Goal: Complete application form

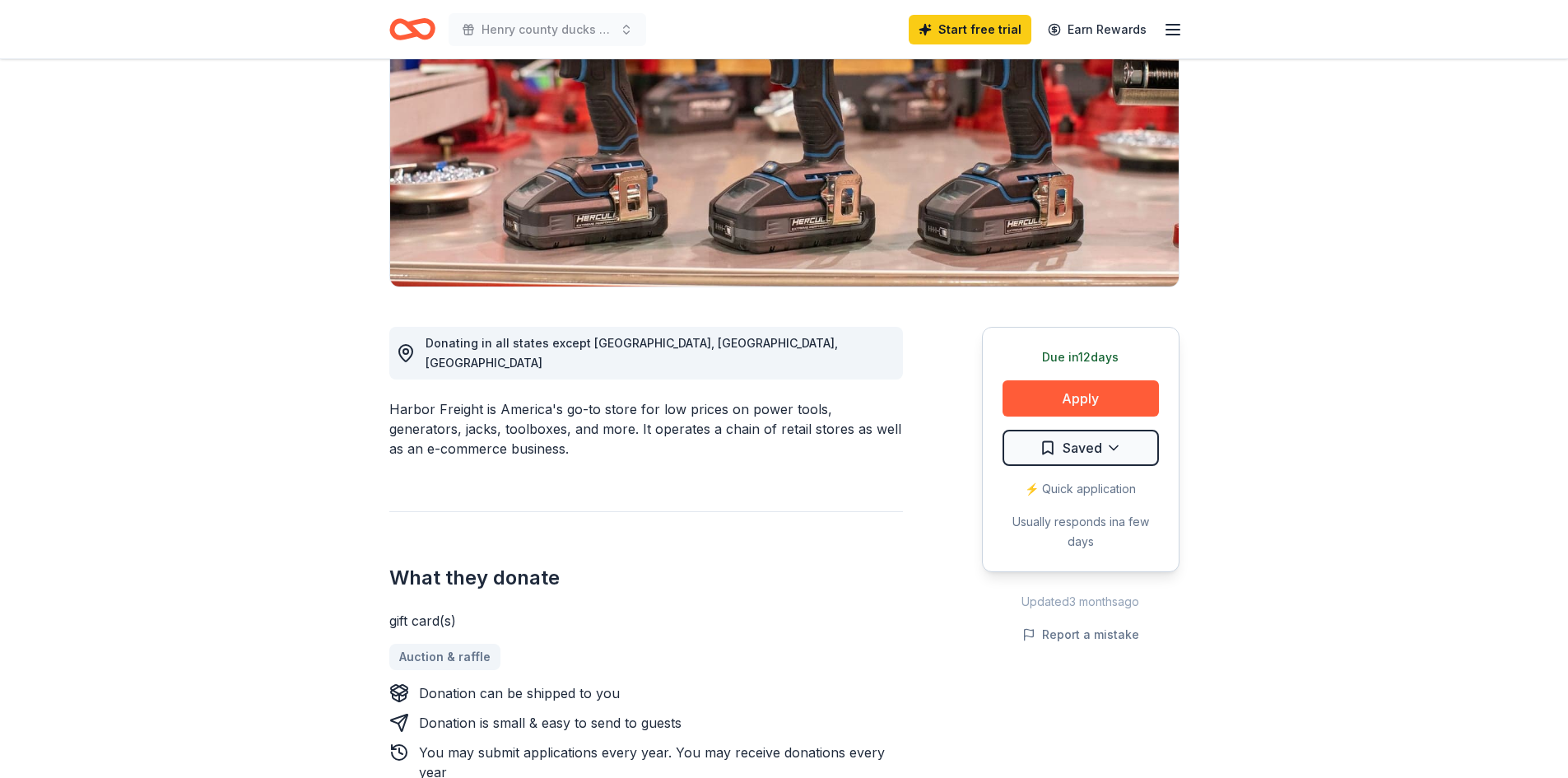
scroll to position [83, 0]
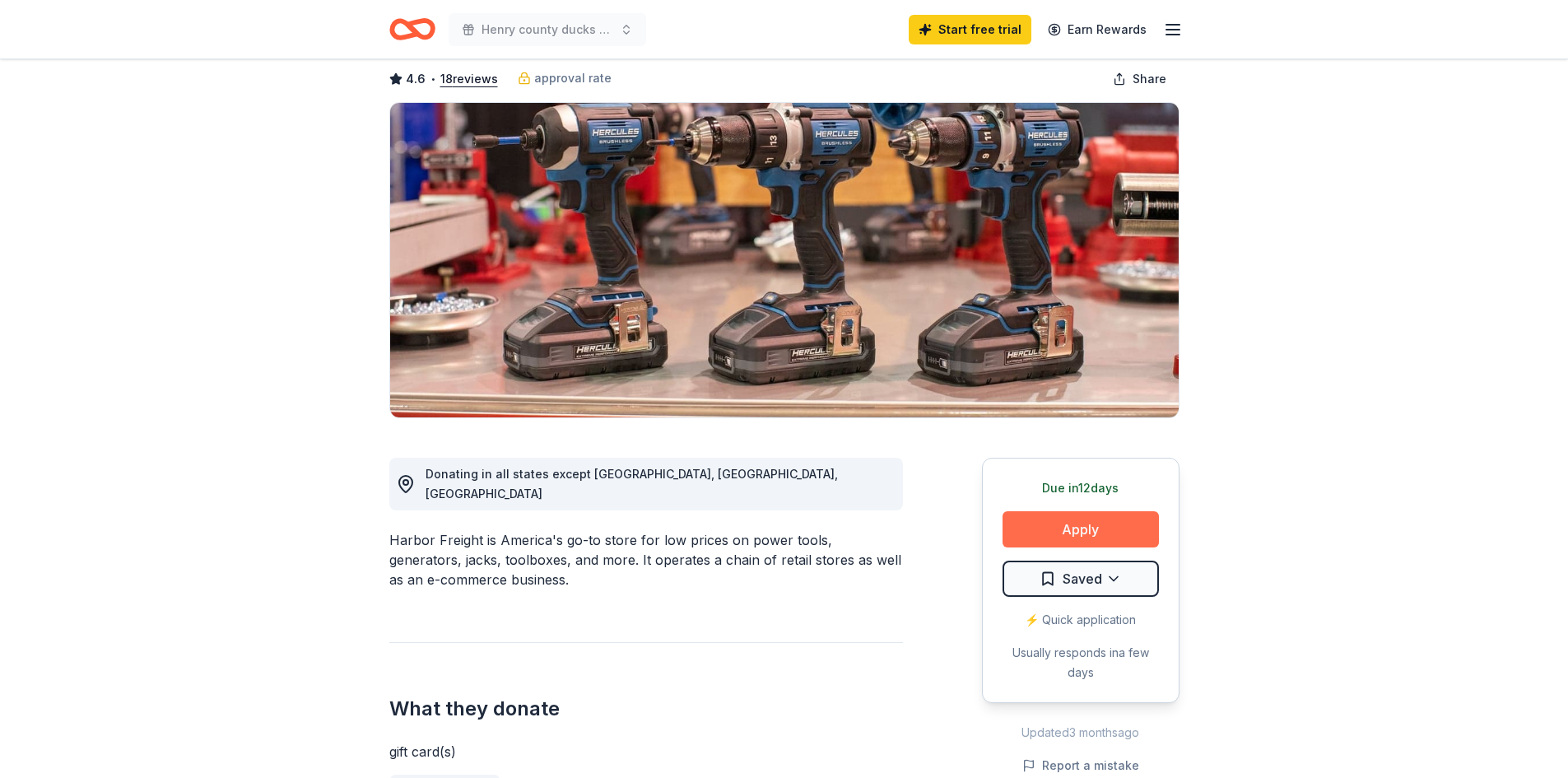
click at [1075, 531] on button "Apply" at bounding box center [1079, 529] width 156 height 36
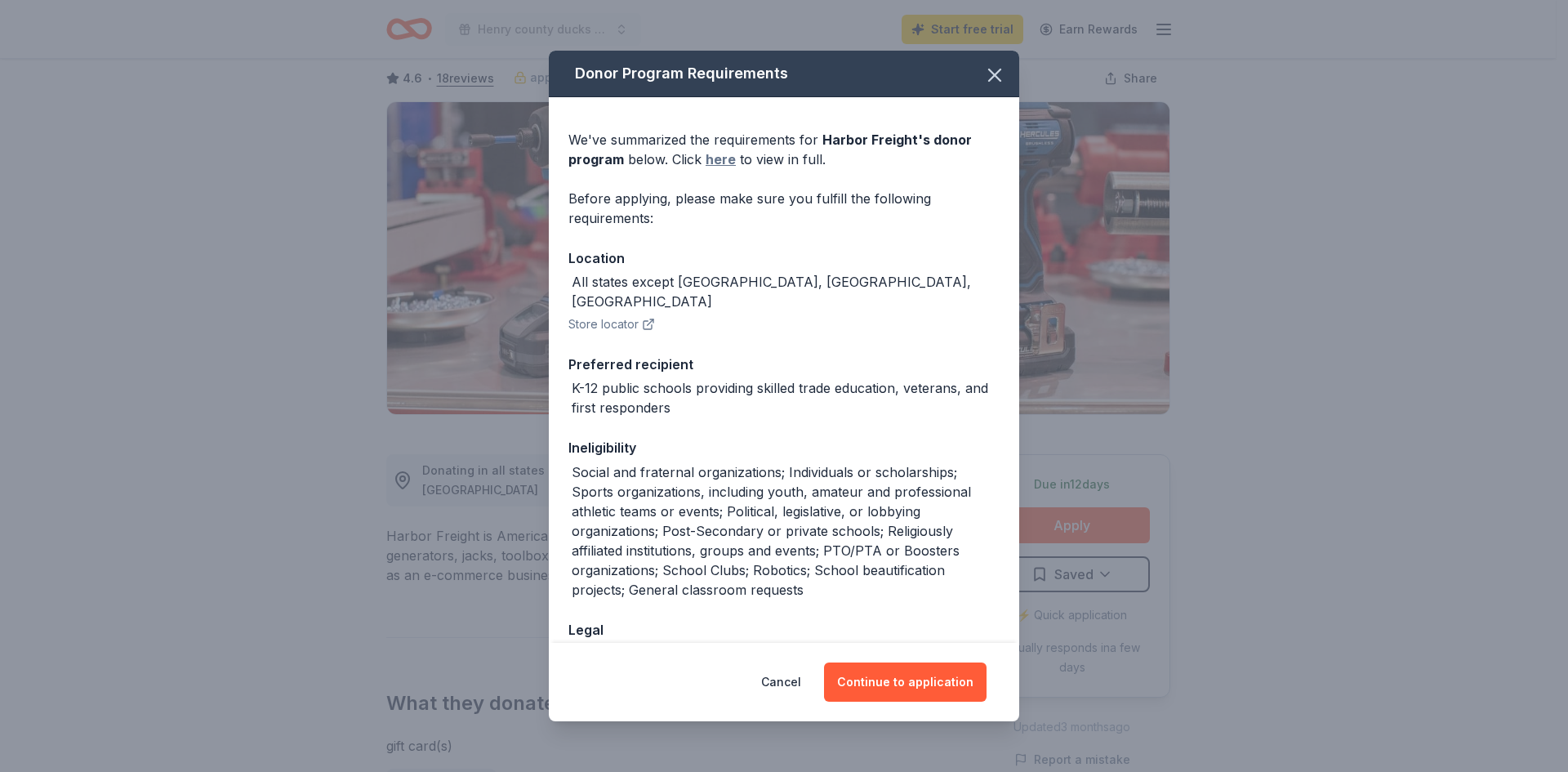
click at [716, 163] on link "here" at bounding box center [721, 159] width 31 height 20
click at [985, 82] on icon "button" at bounding box center [994, 75] width 23 height 23
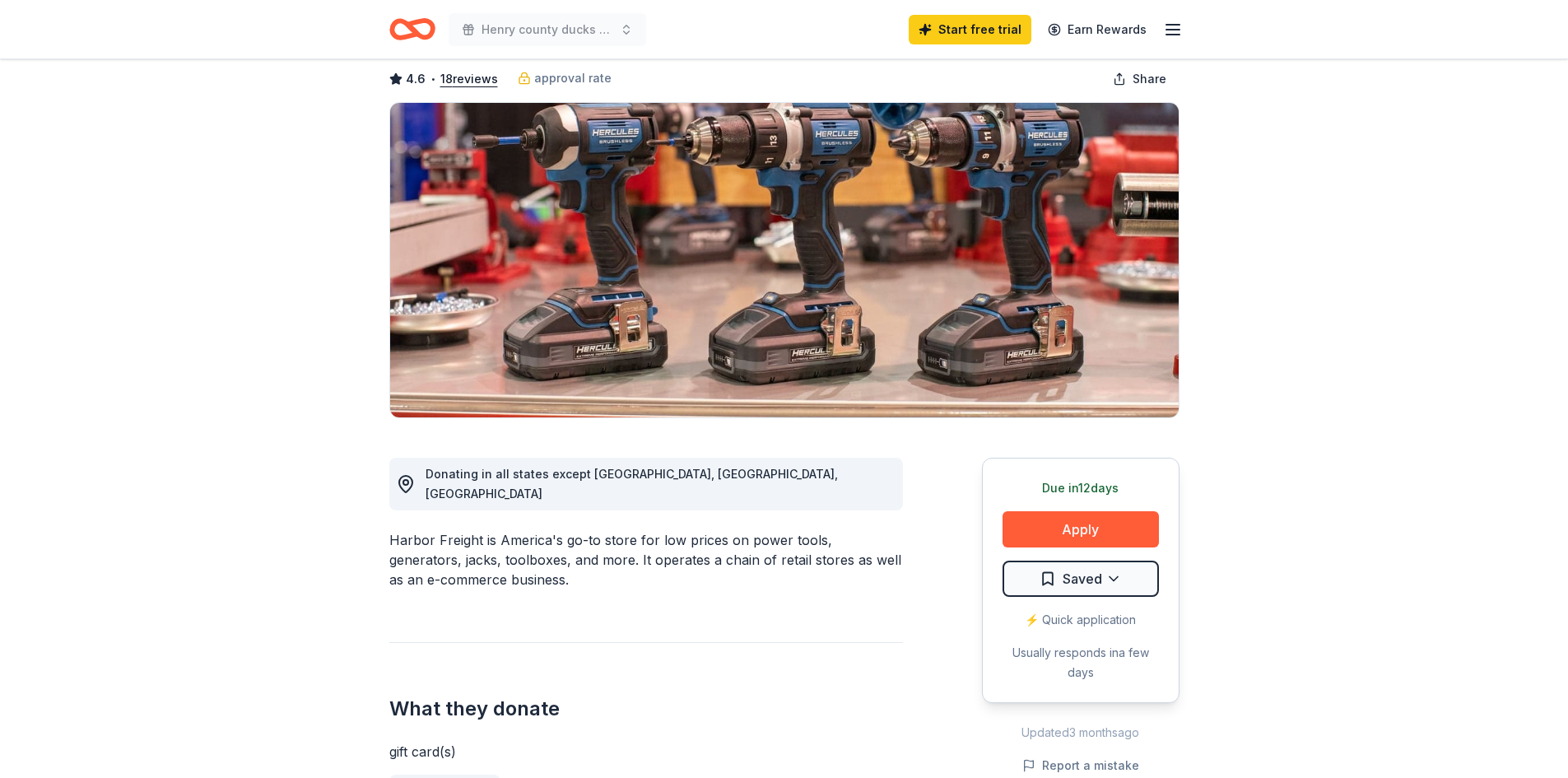
click at [430, 31] on icon "Home" at bounding box center [420, 29] width 26 height 17
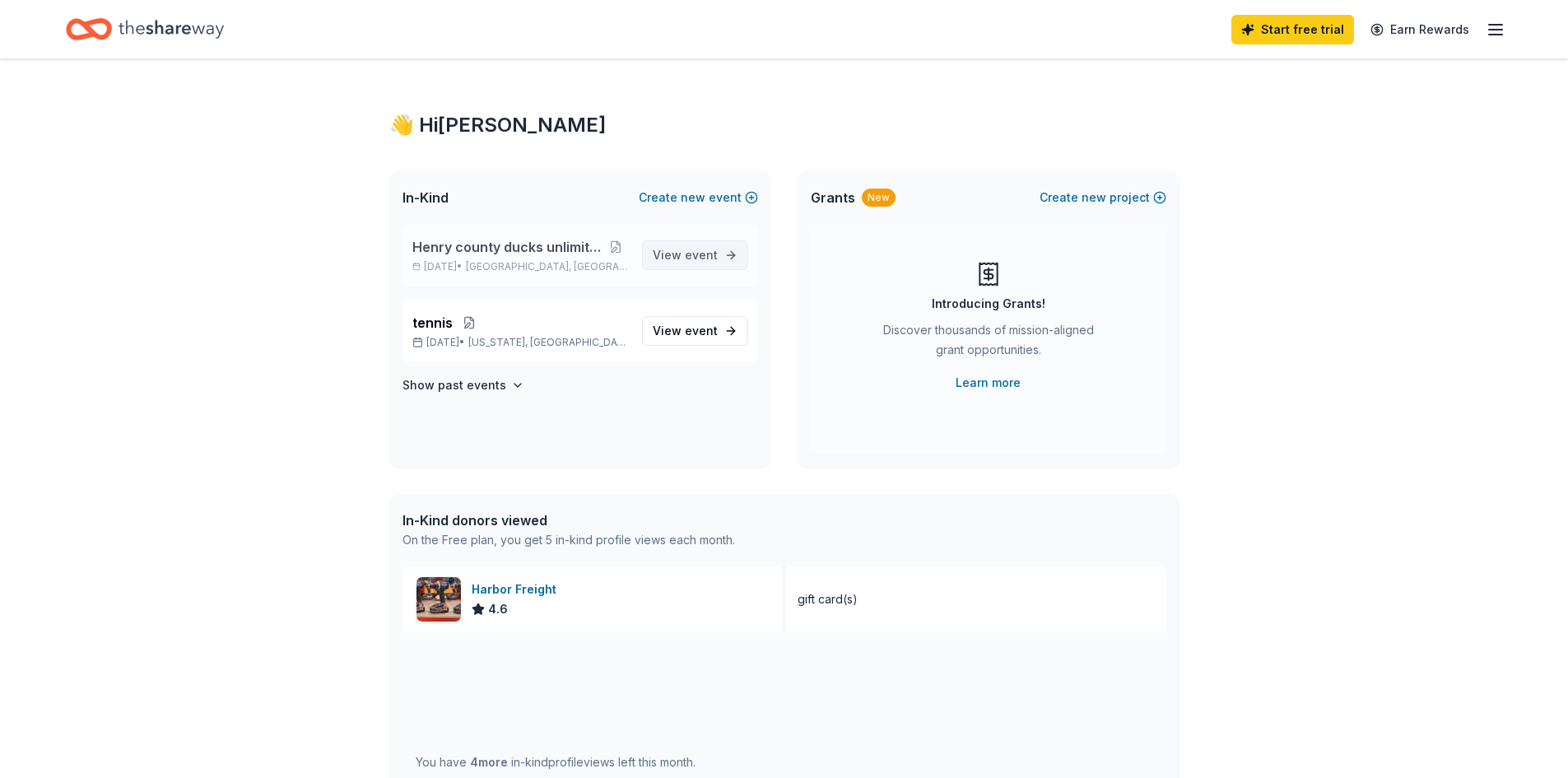
click at [706, 260] on span "event" at bounding box center [700, 255] width 33 height 14
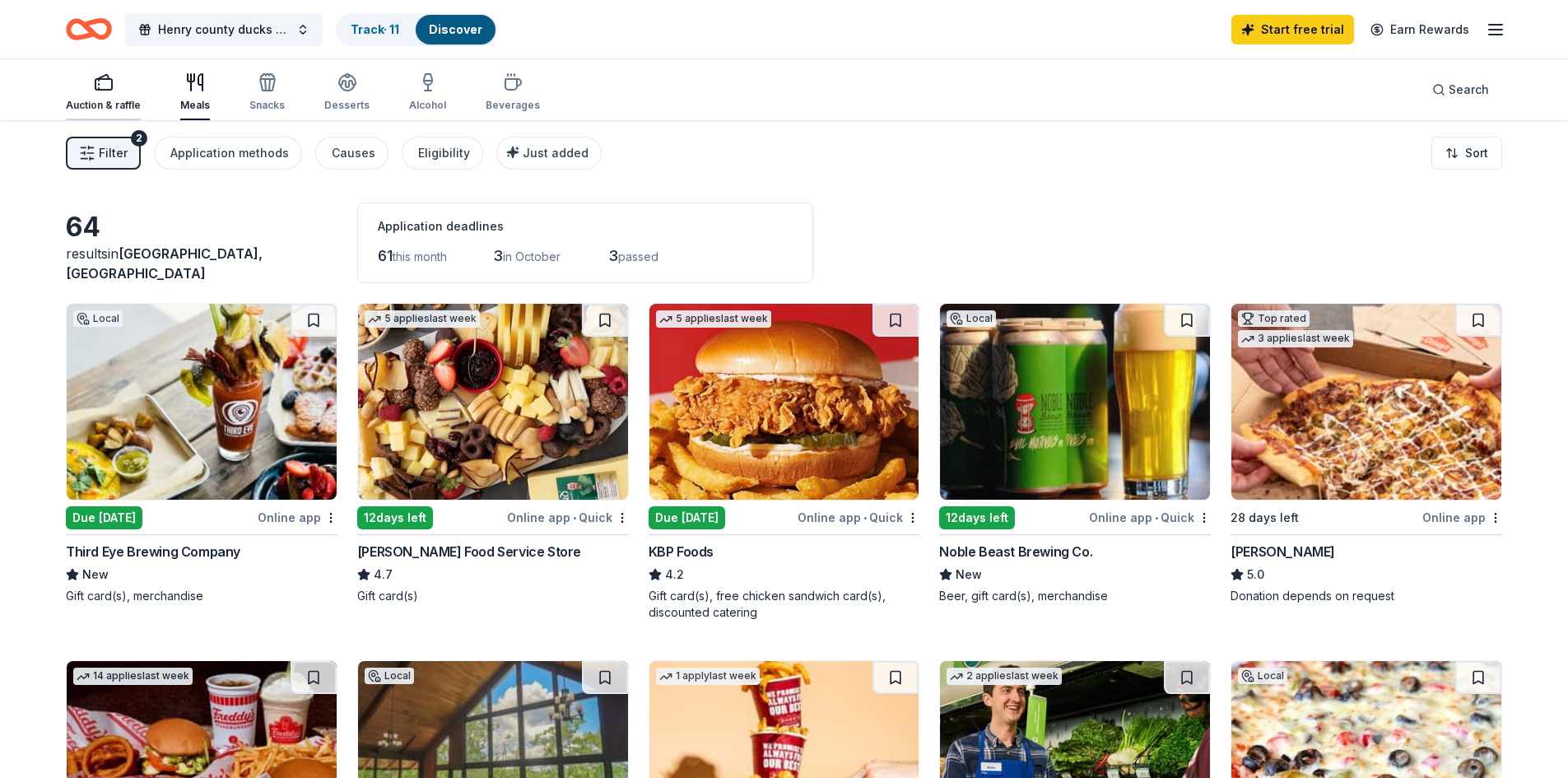
click at [106, 98] on div "Auction & raffle" at bounding box center [102, 104] width 75 height 13
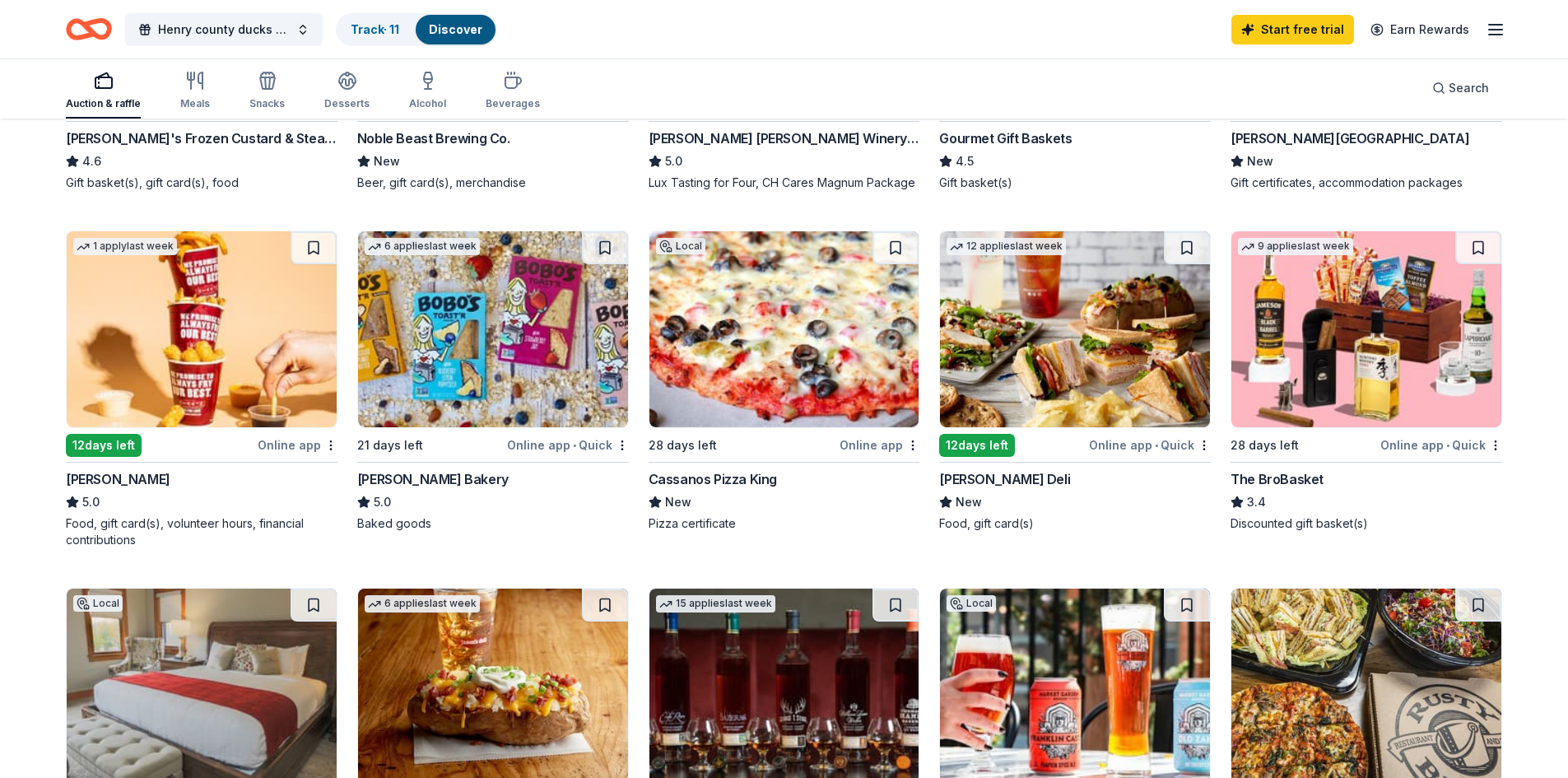
scroll to position [740, 0]
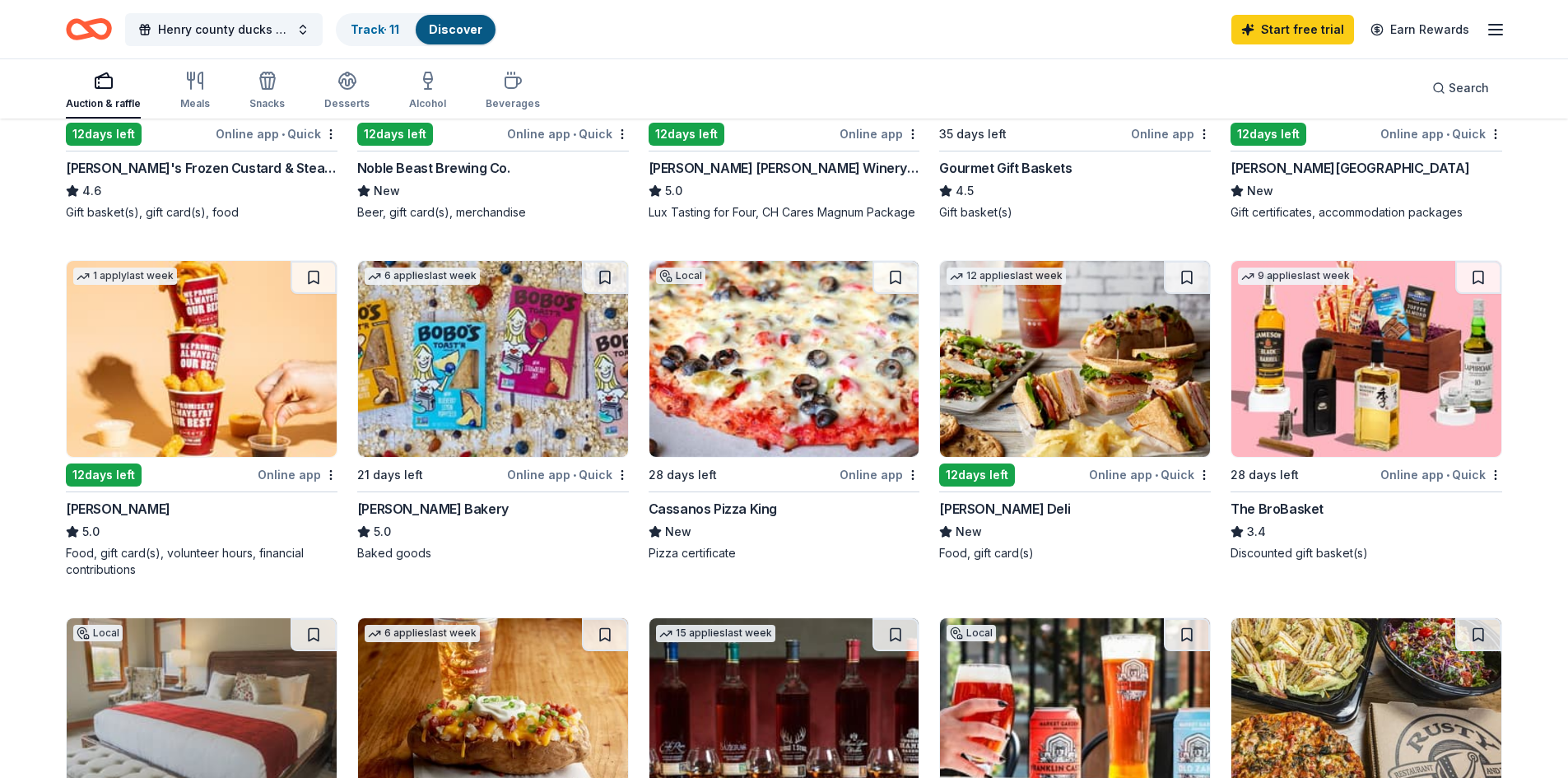
click at [1271, 511] on div "The BroBasket" at bounding box center [1276, 508] width 93 height 20
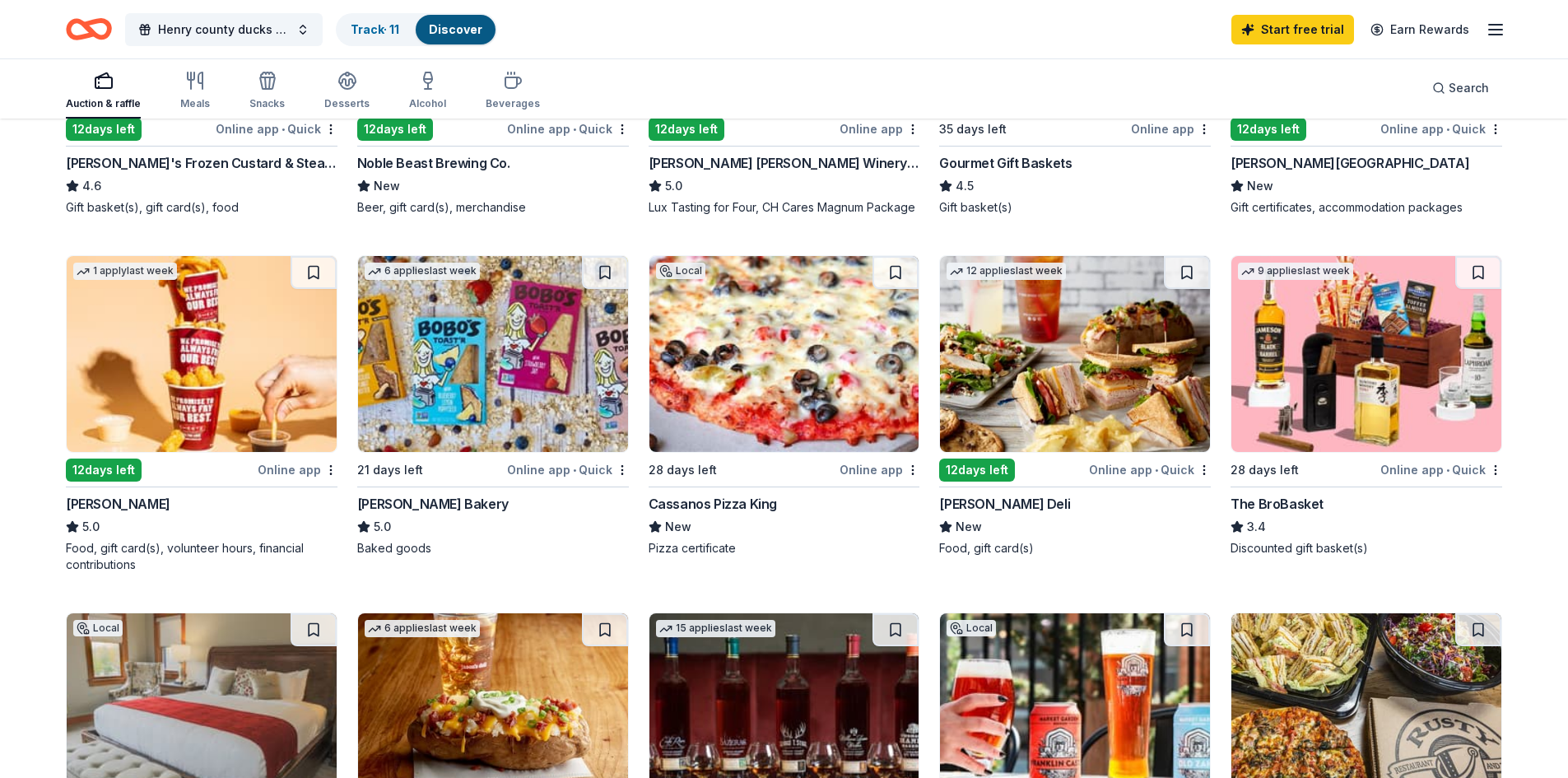
scroll to position [823, 0]
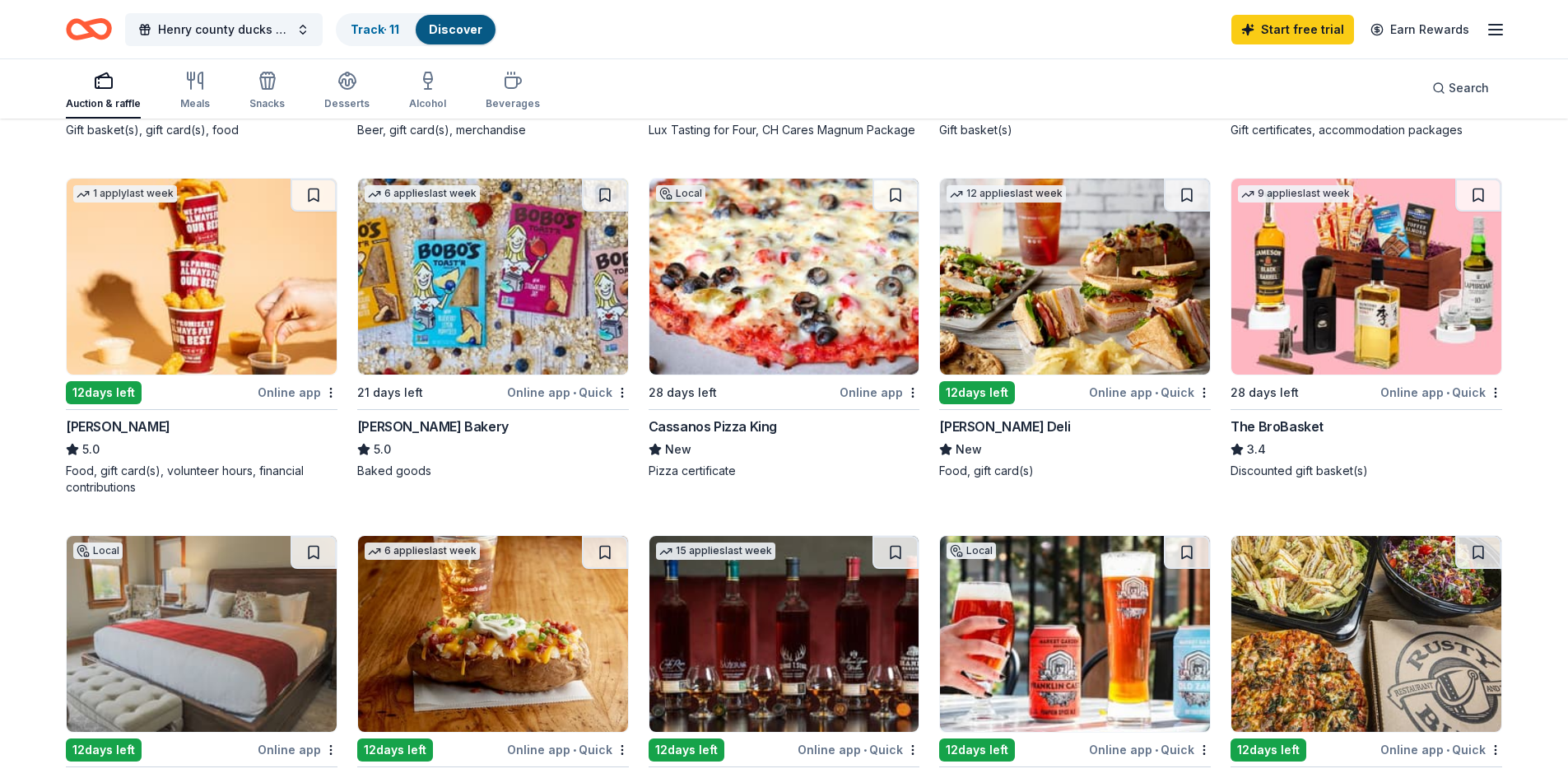
click at [96, 424] on div "[PERSON_NAME]" at bounding box center [117, 427] width 104 height 20
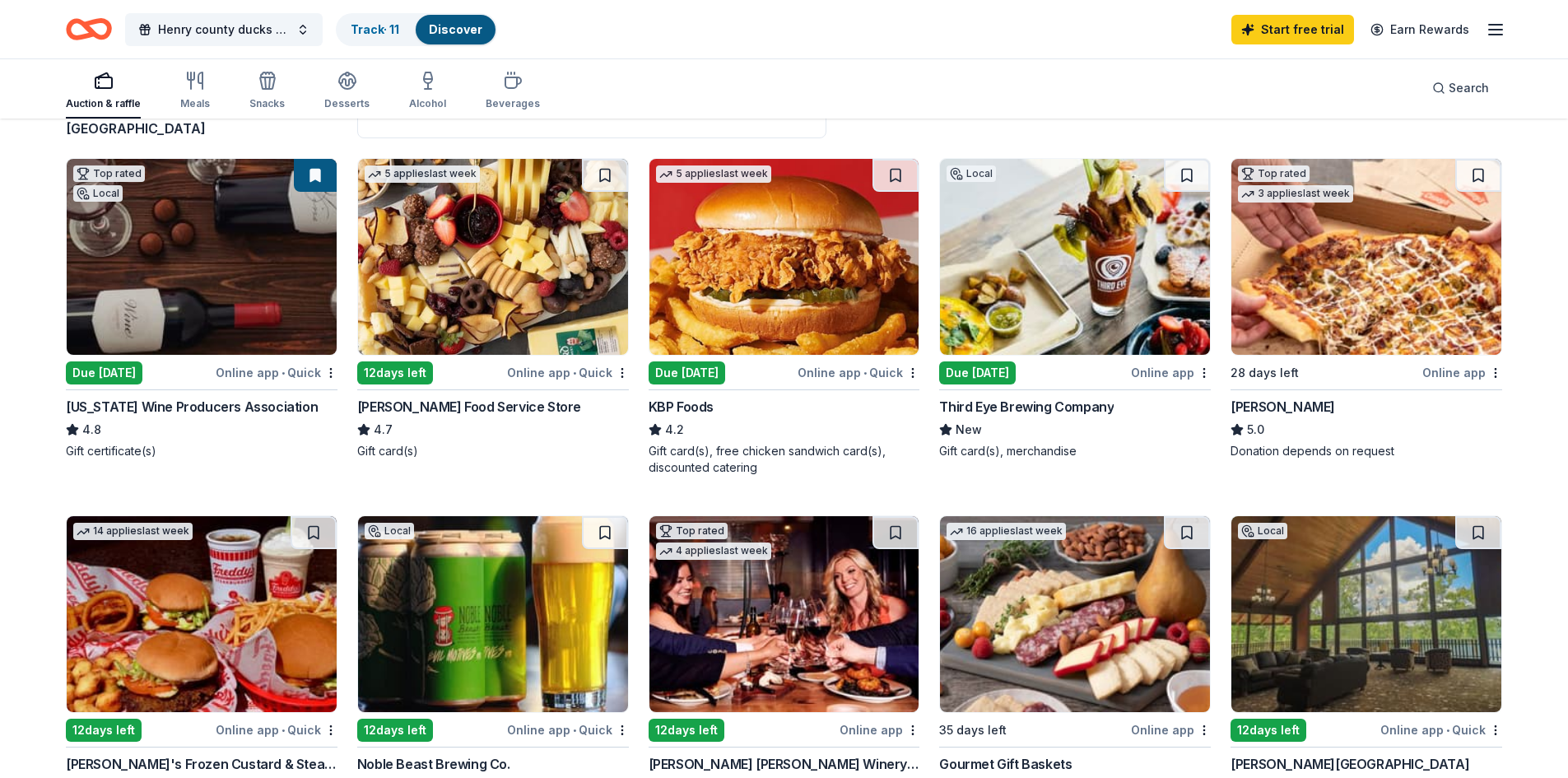
scroll to position [0, 0]
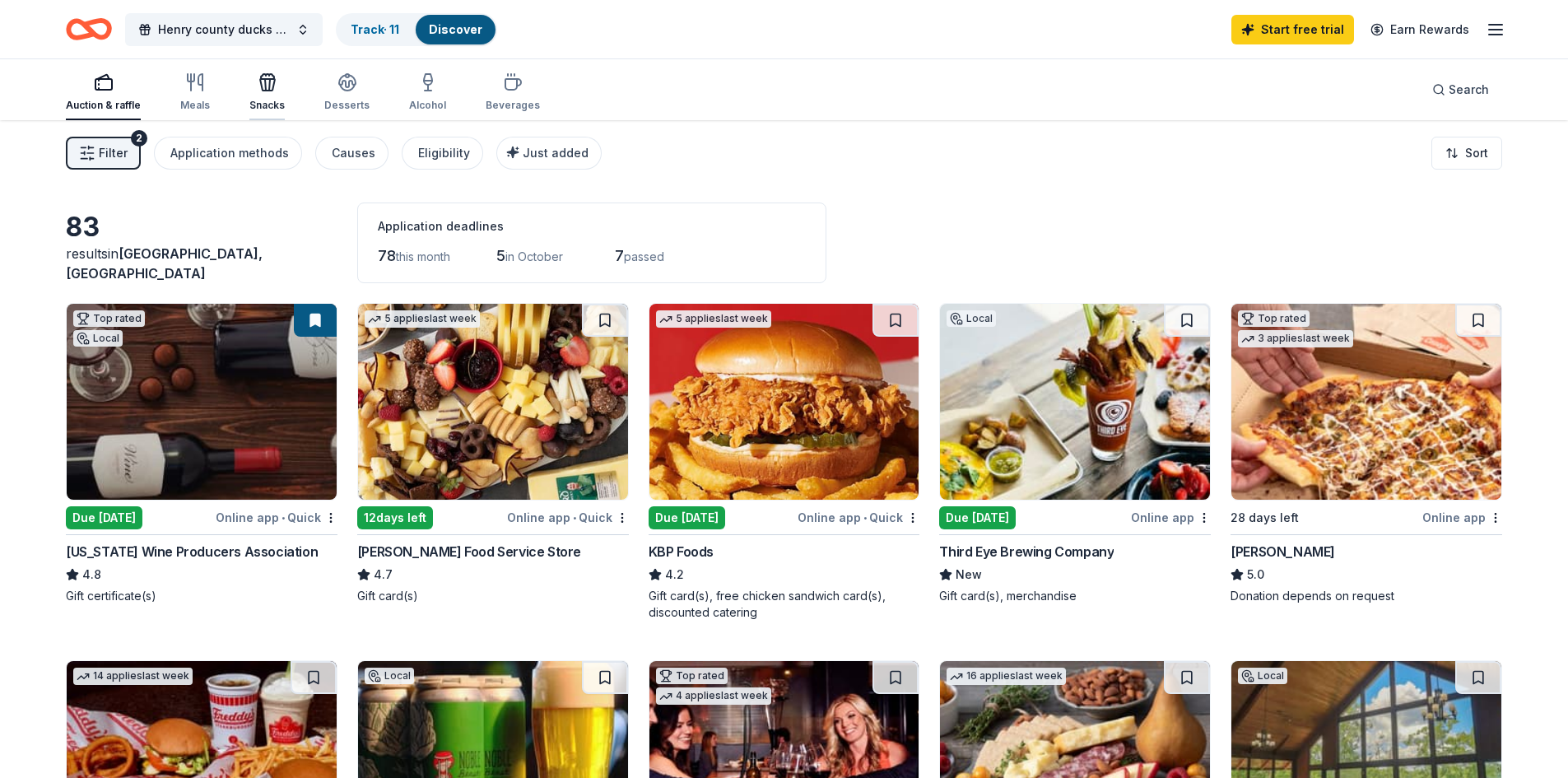
click at [250, 95] on div "Snacks" at bounding box center [268, 93] width 36 height 40
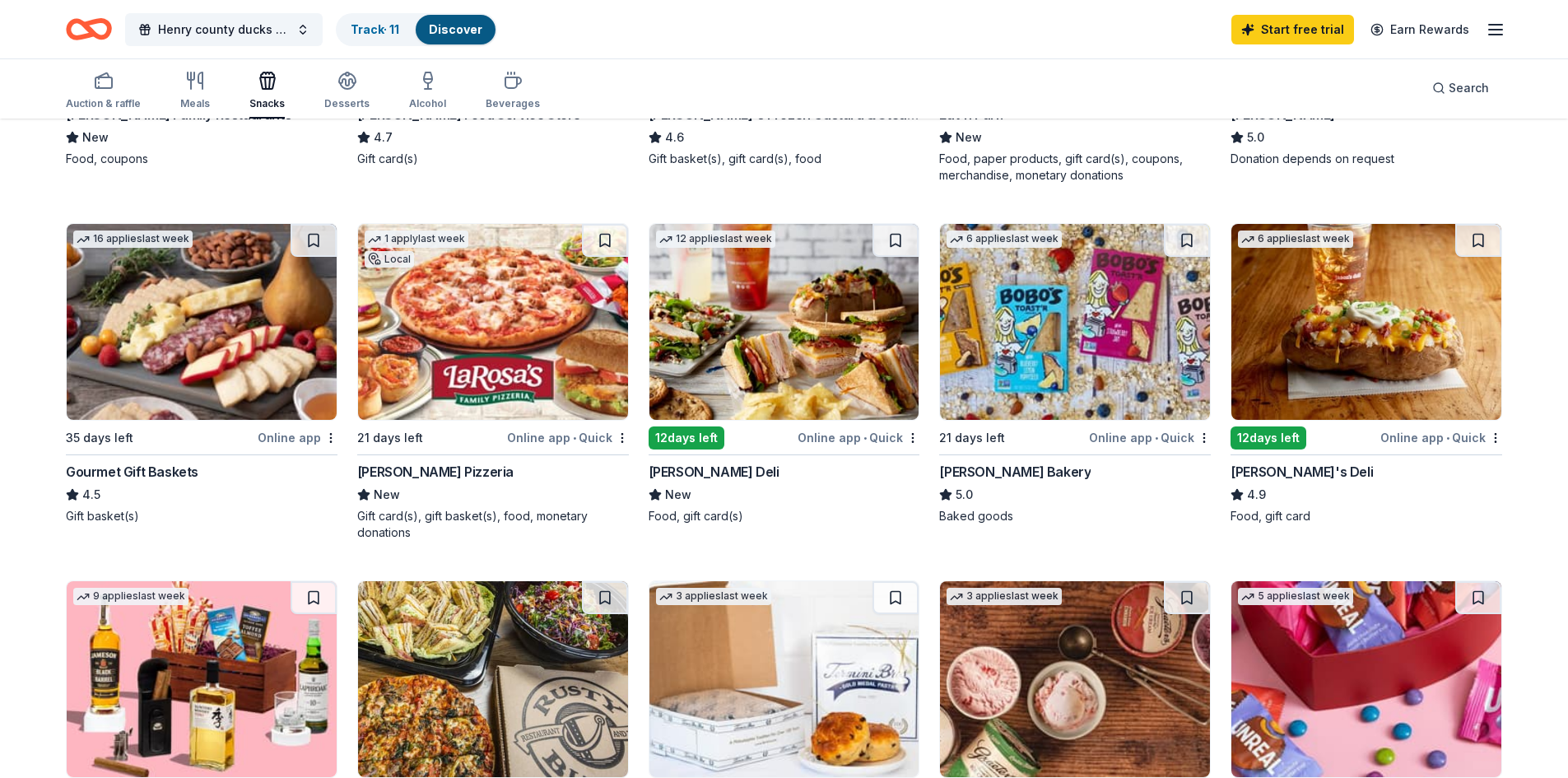
scroll to position [329, 0]
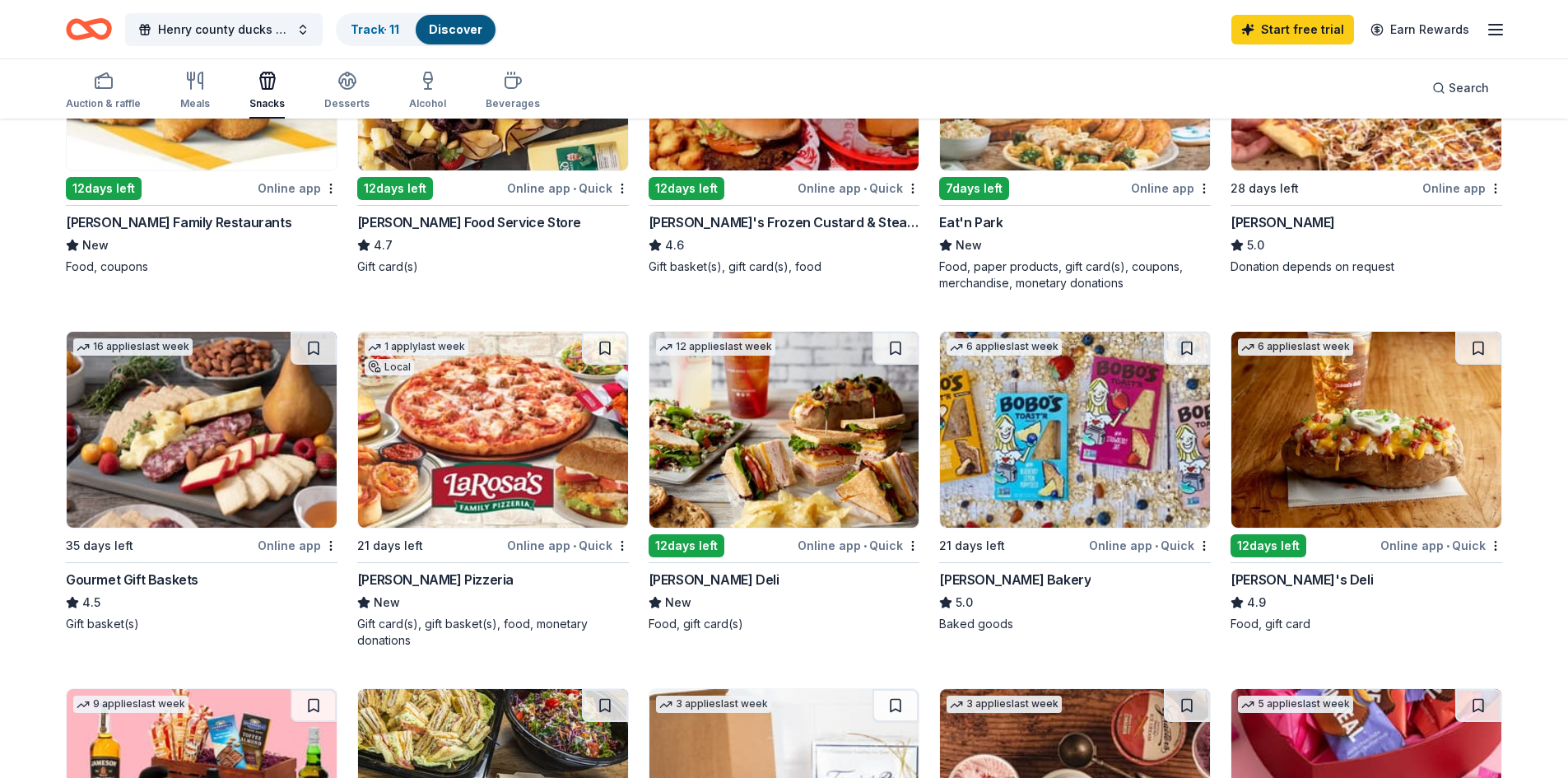
click at [144, 579] on div "Gourmet Gift Baskets" at bounding box center [131, 579] width 132 height 20
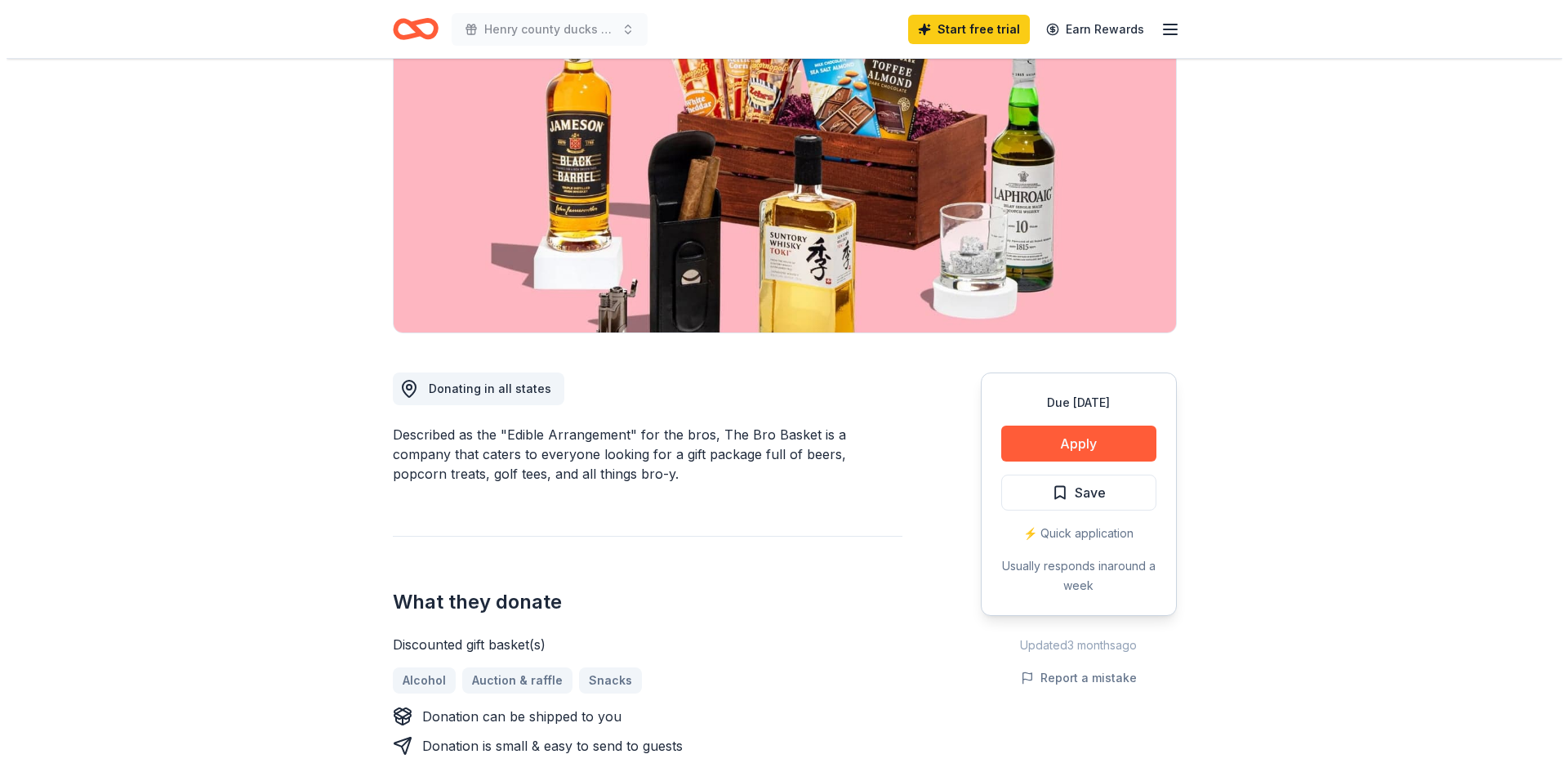
scroll to position [82, 0]
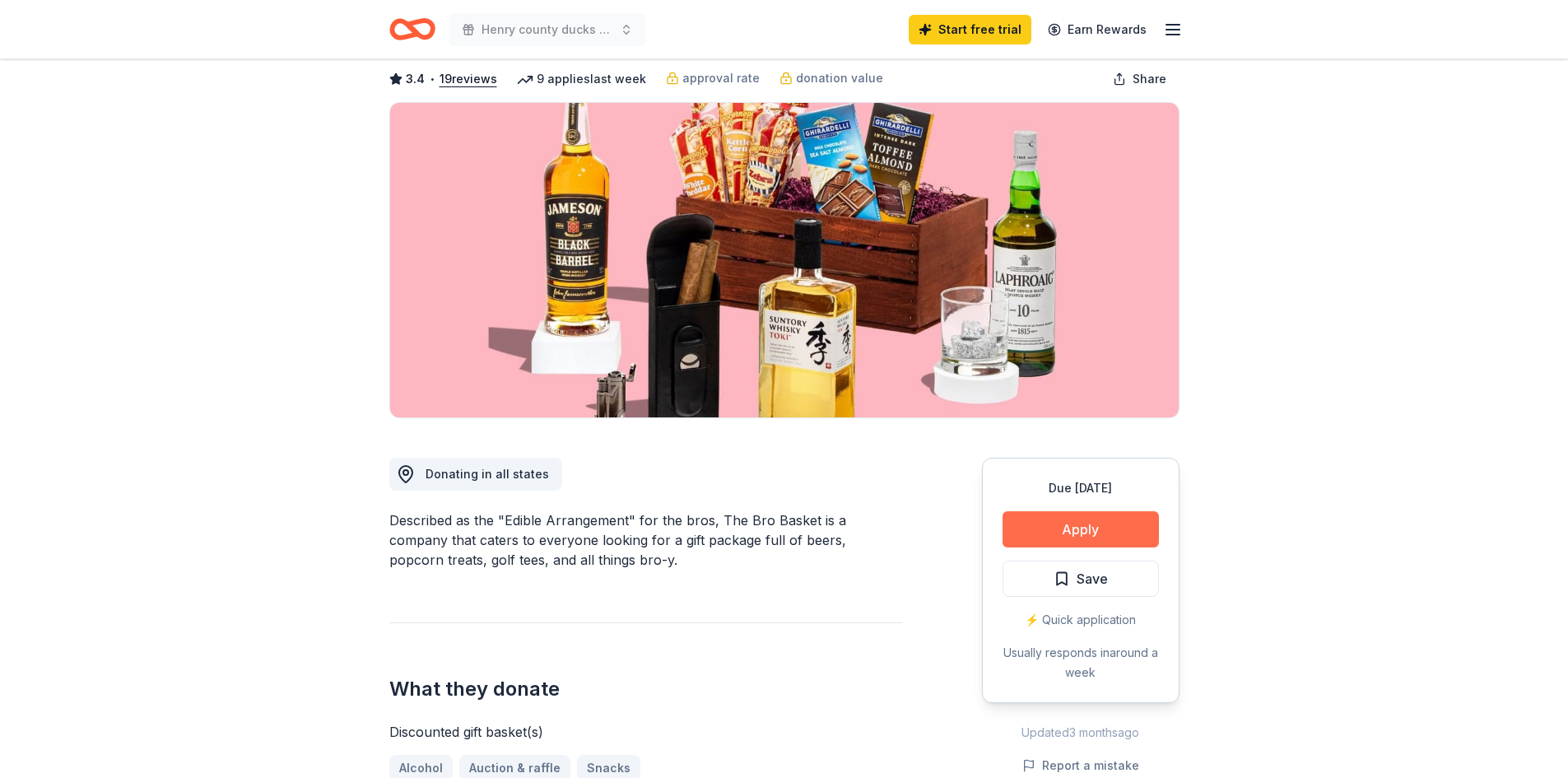
click at [1071, 526] on button "Apply" at bounding box center [1079, 529] width 156 height 36
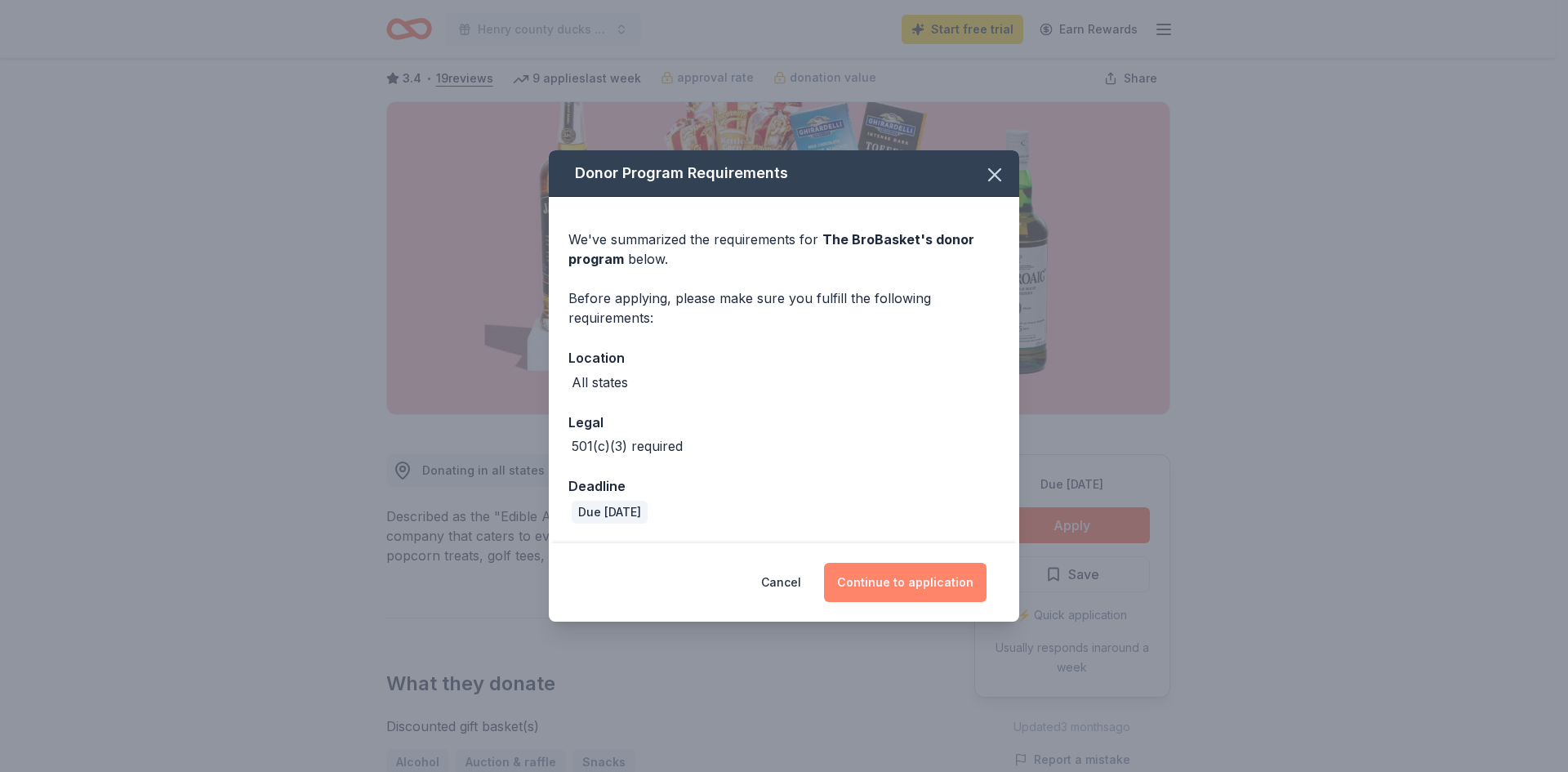
click at [902, 579] on button "Continue to application" at bounding box center [905, 582] width 163 height 39
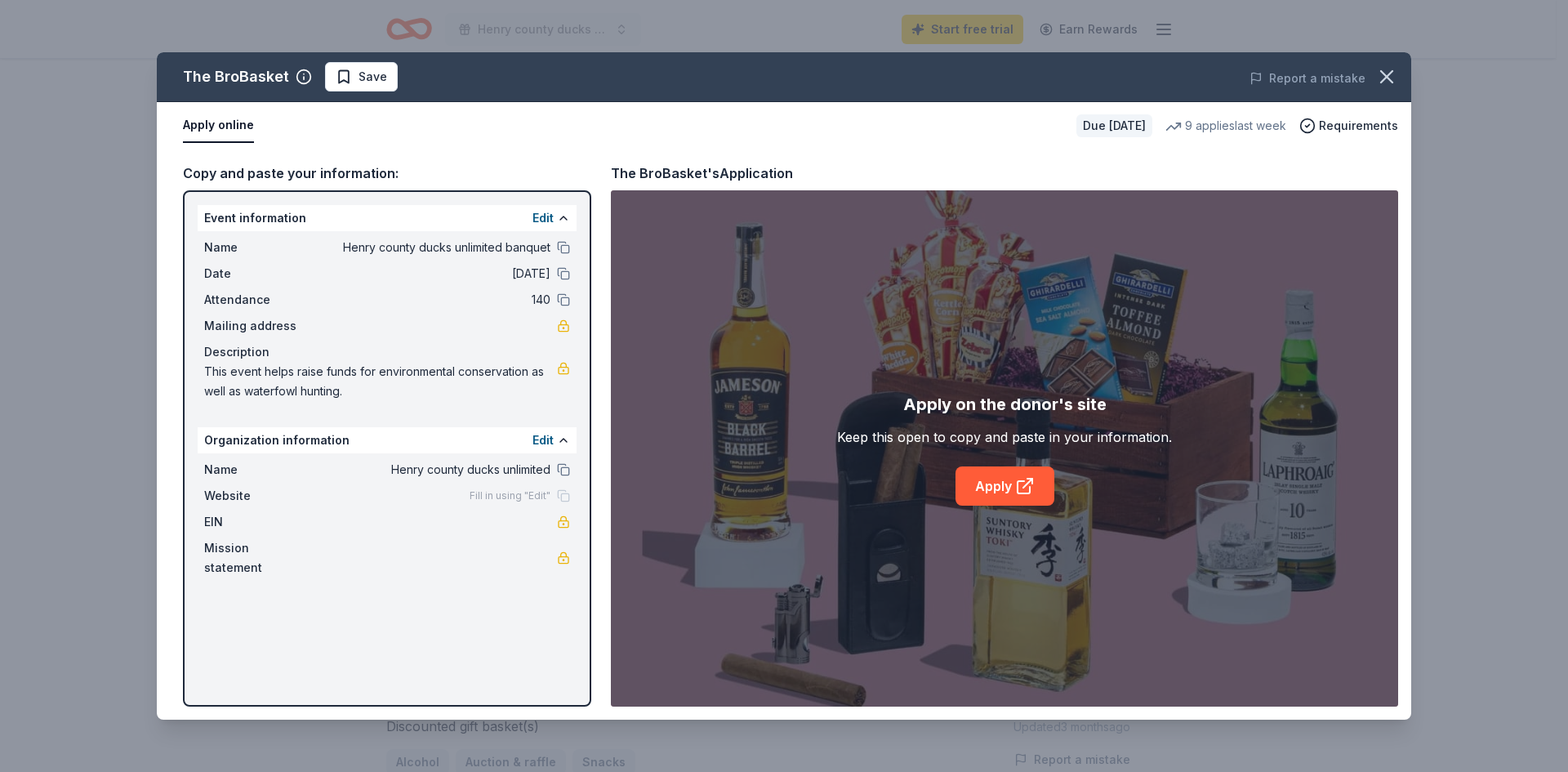
click at [219, 124] on button "Apply online" at bounding box center [218, 125] width 71 height 35
click at [543, 218] on button "Edit" at bounding box center [543, 218] width 22 height 20
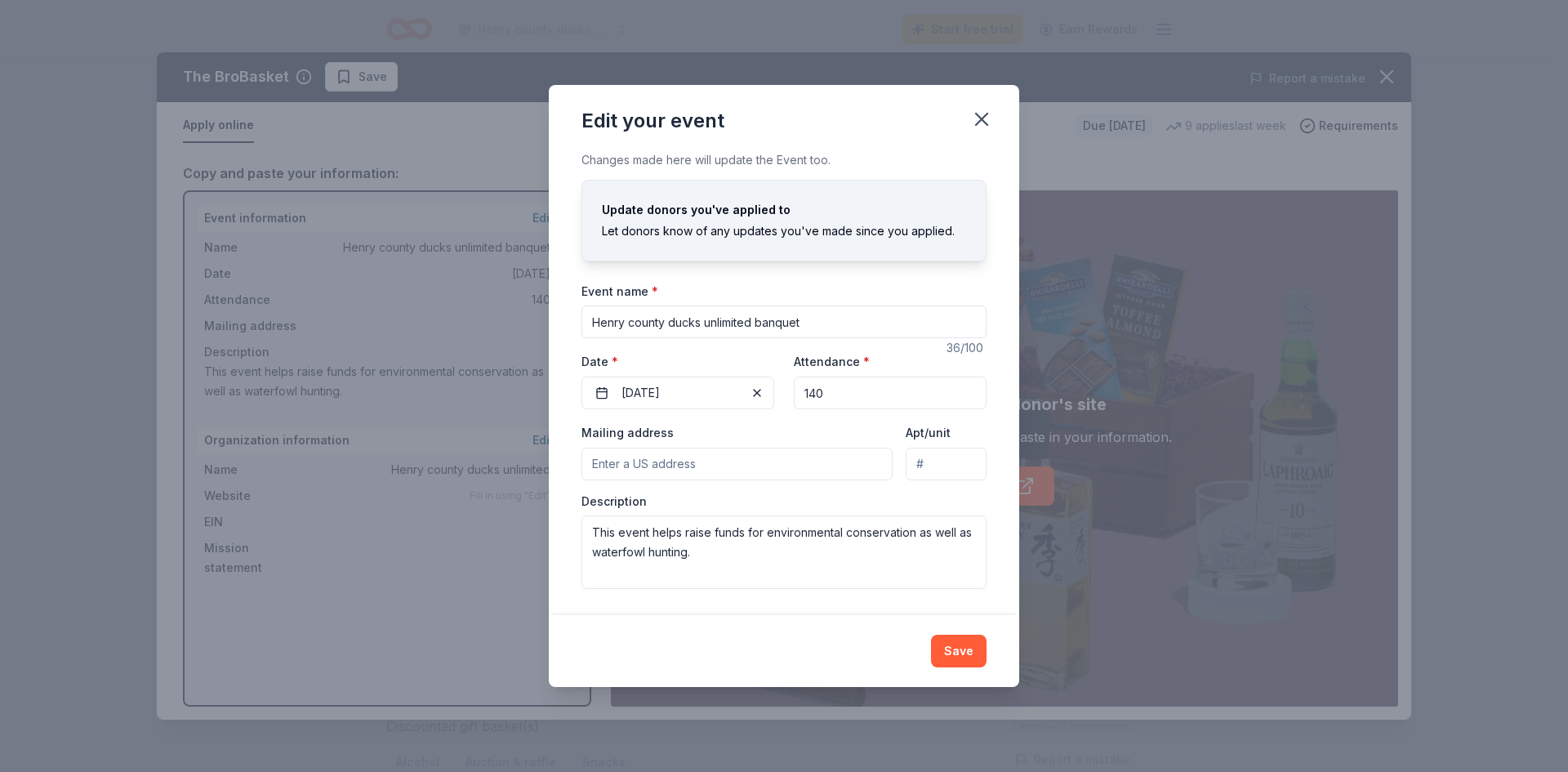
click at [682, 462] on input "Mailing address" at bounding box center [737, 463] width 311 height 33
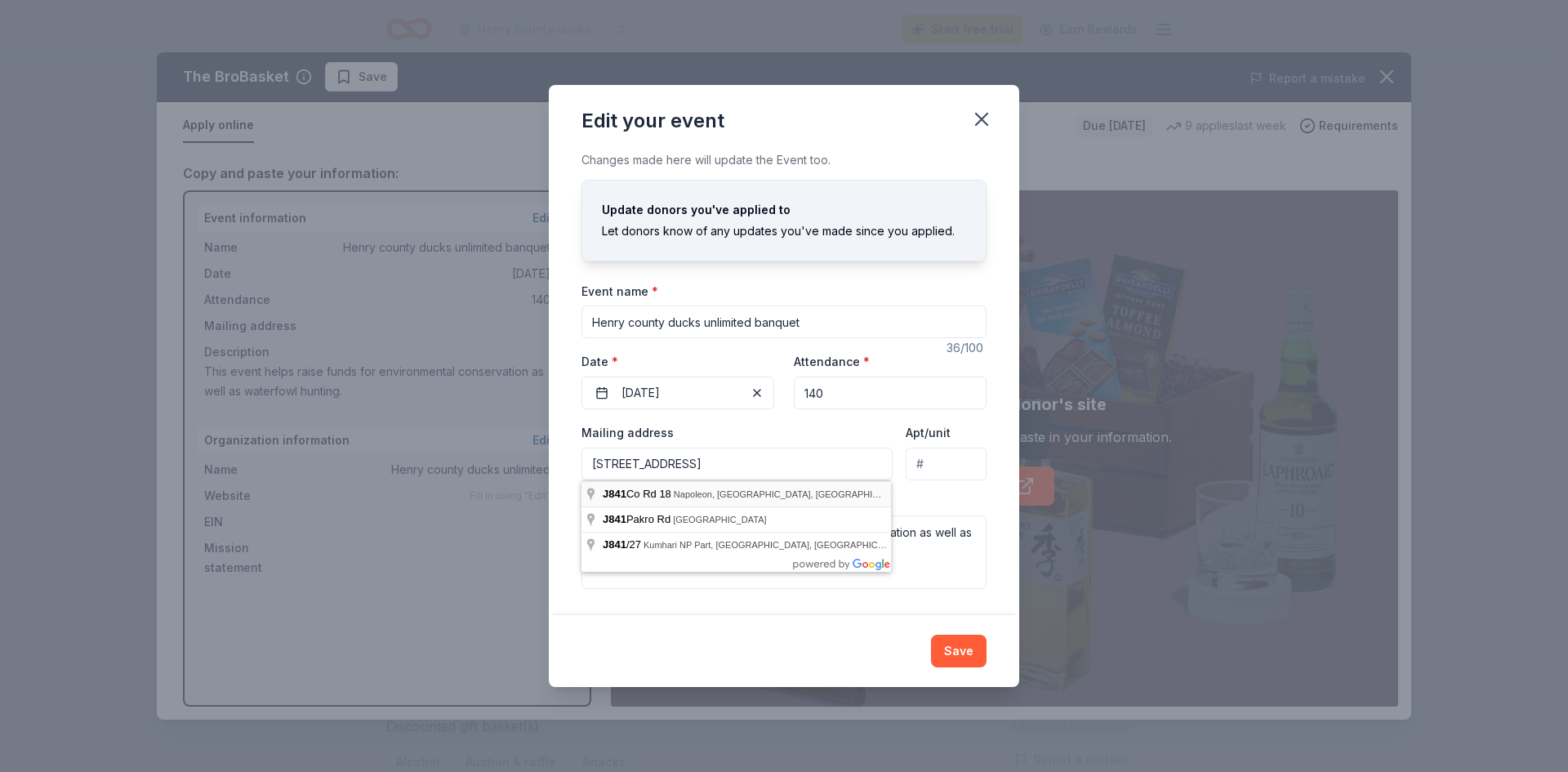
type input "J841 County Road 18, Napoleon, OH, 43545"
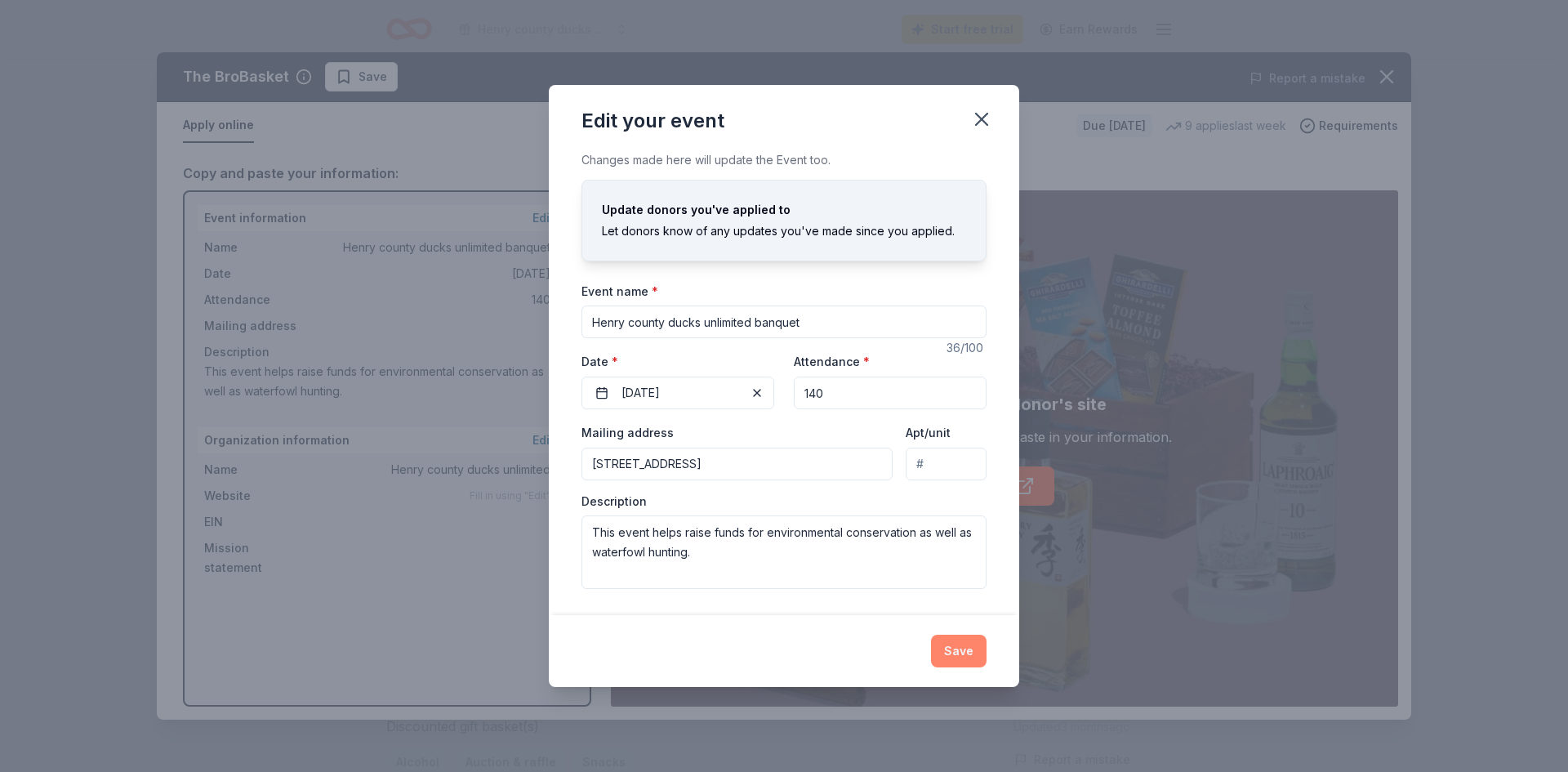
click at [966, 648] on button "Save" at bounding box center [959, 651] width 55 height 33
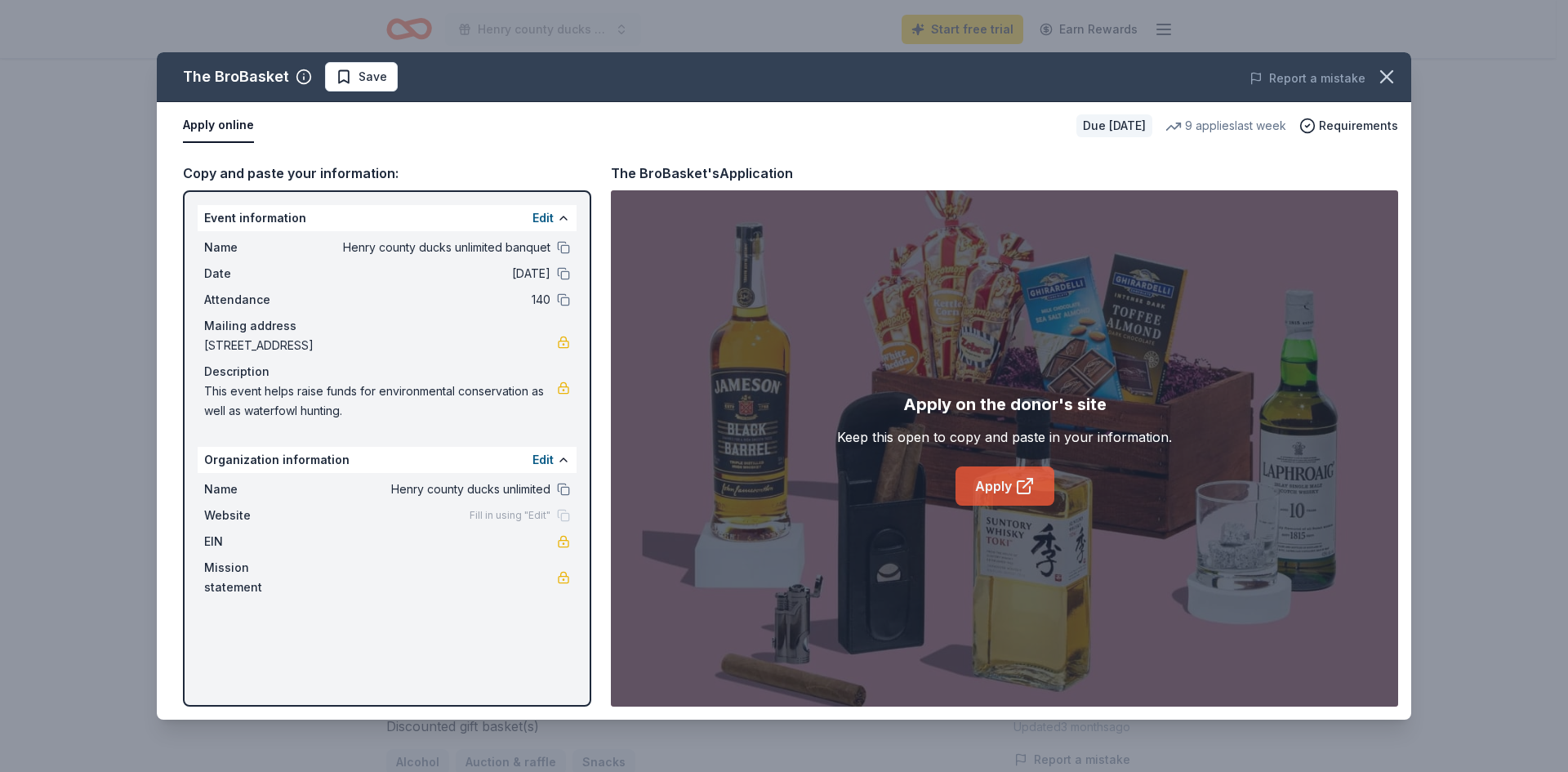
click at [1009, 486] on link "Apply" at bounding box center [1005, 486] width 99 height 39
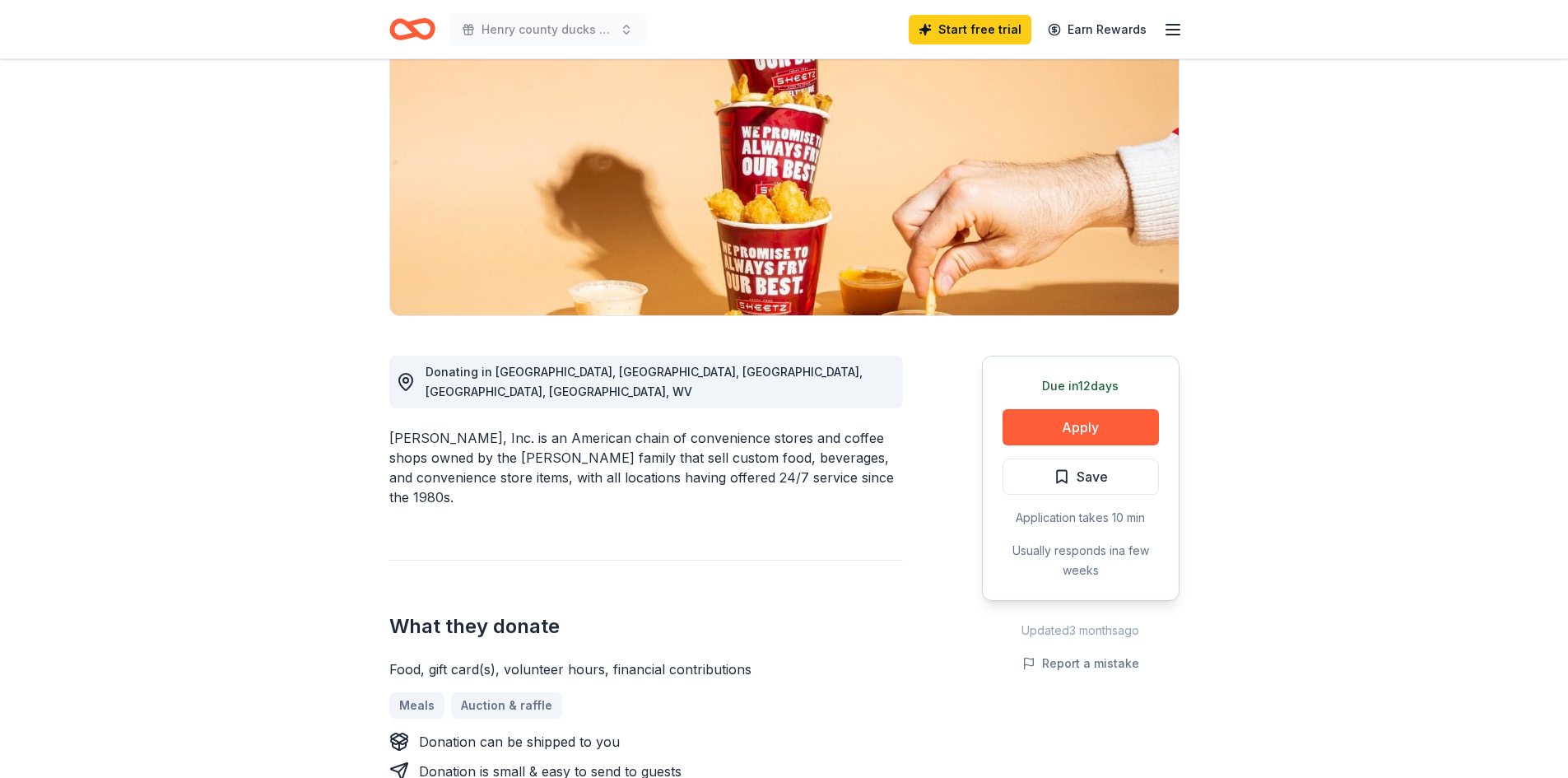
scroll to position [247, 0]
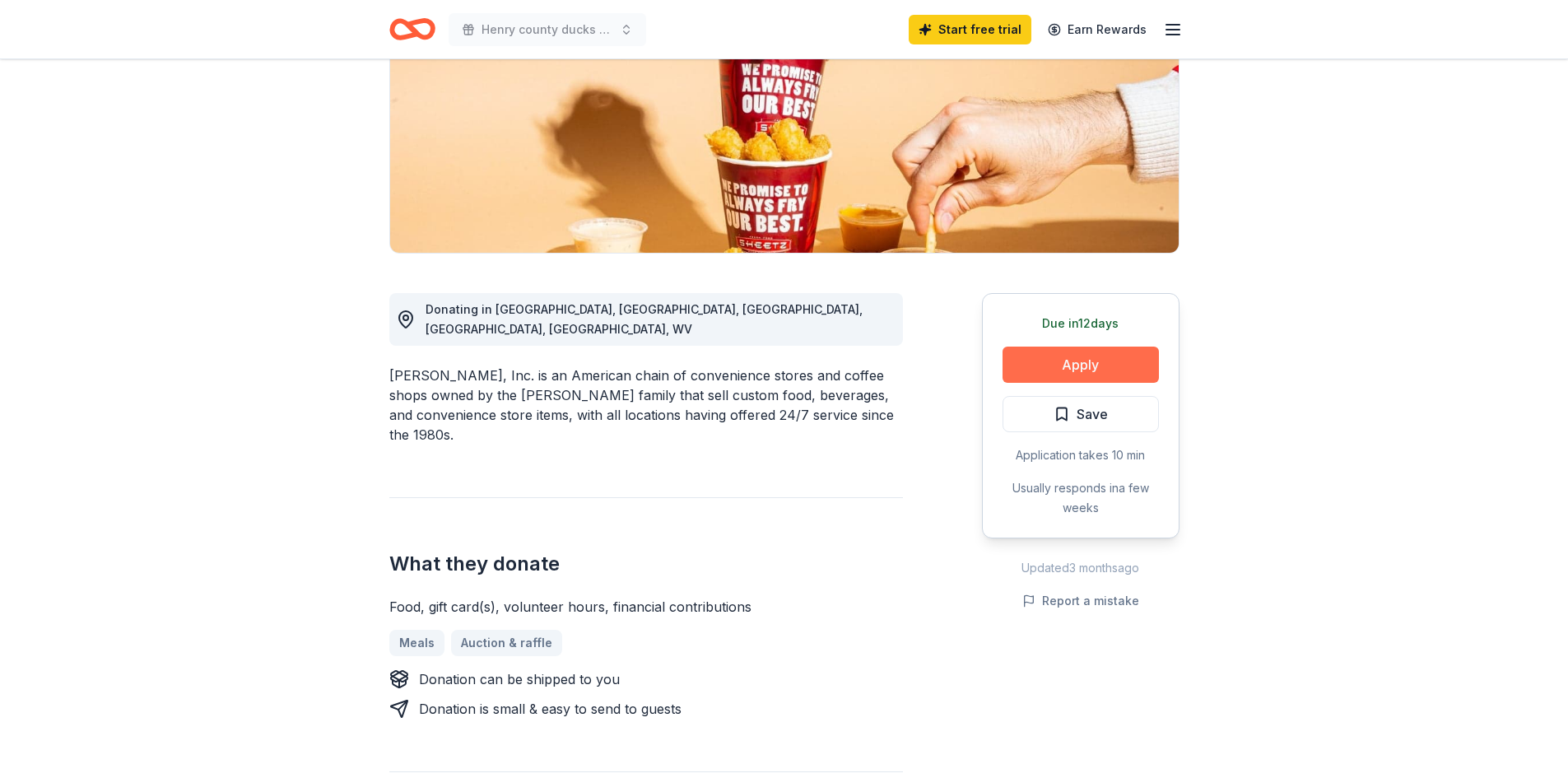
click at [1110, 365] on button "Apply" at bounding box center [1079, 364] width 156 height 36
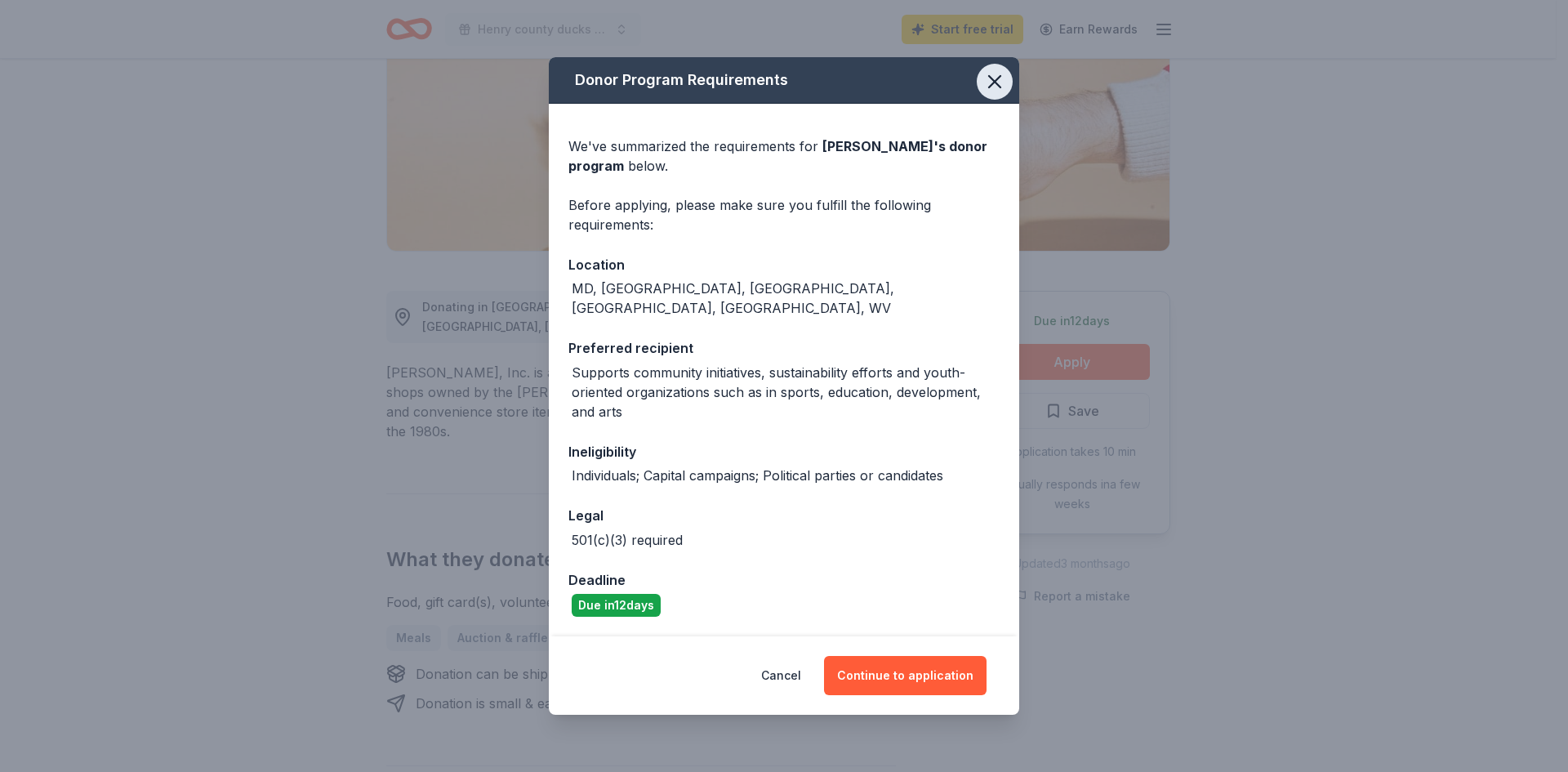
click at [996, 93] on icon "button" at bounding box center [994, 81] width 23 height 23
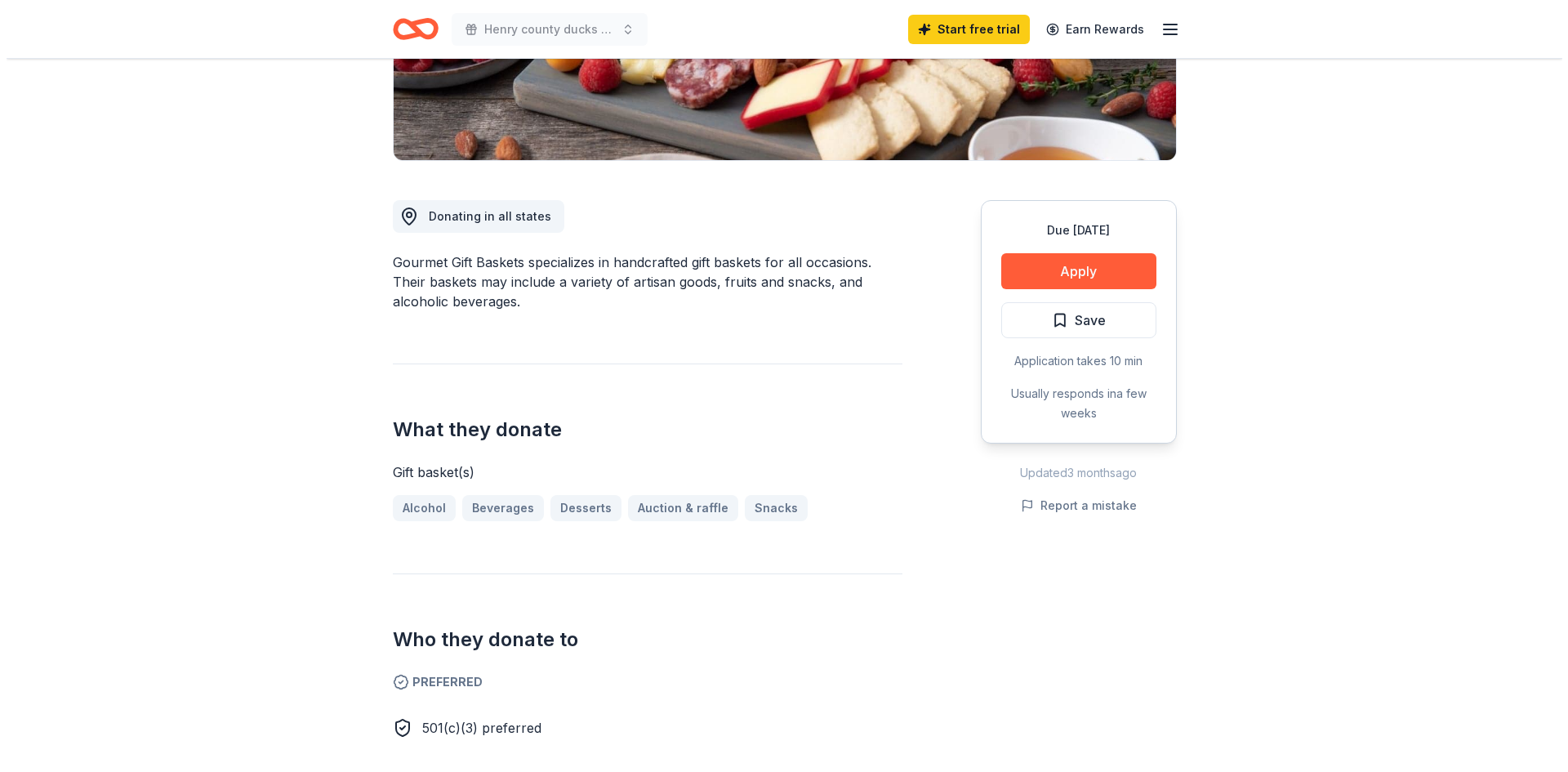
scroll to position [327, 0]
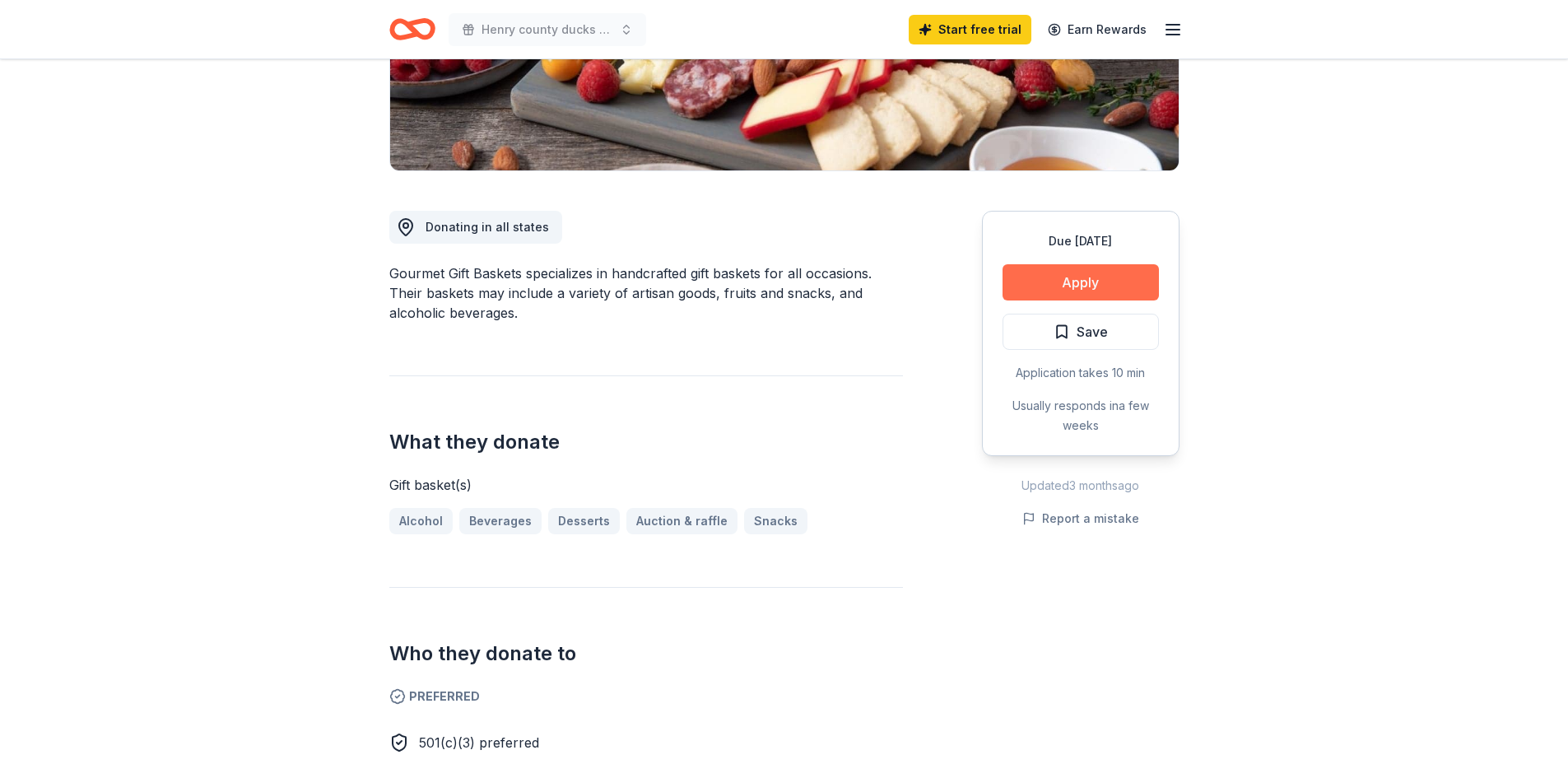
click at [1090, 287] on button "Apply" at bounding box center [1079, 283] width 156 height 36
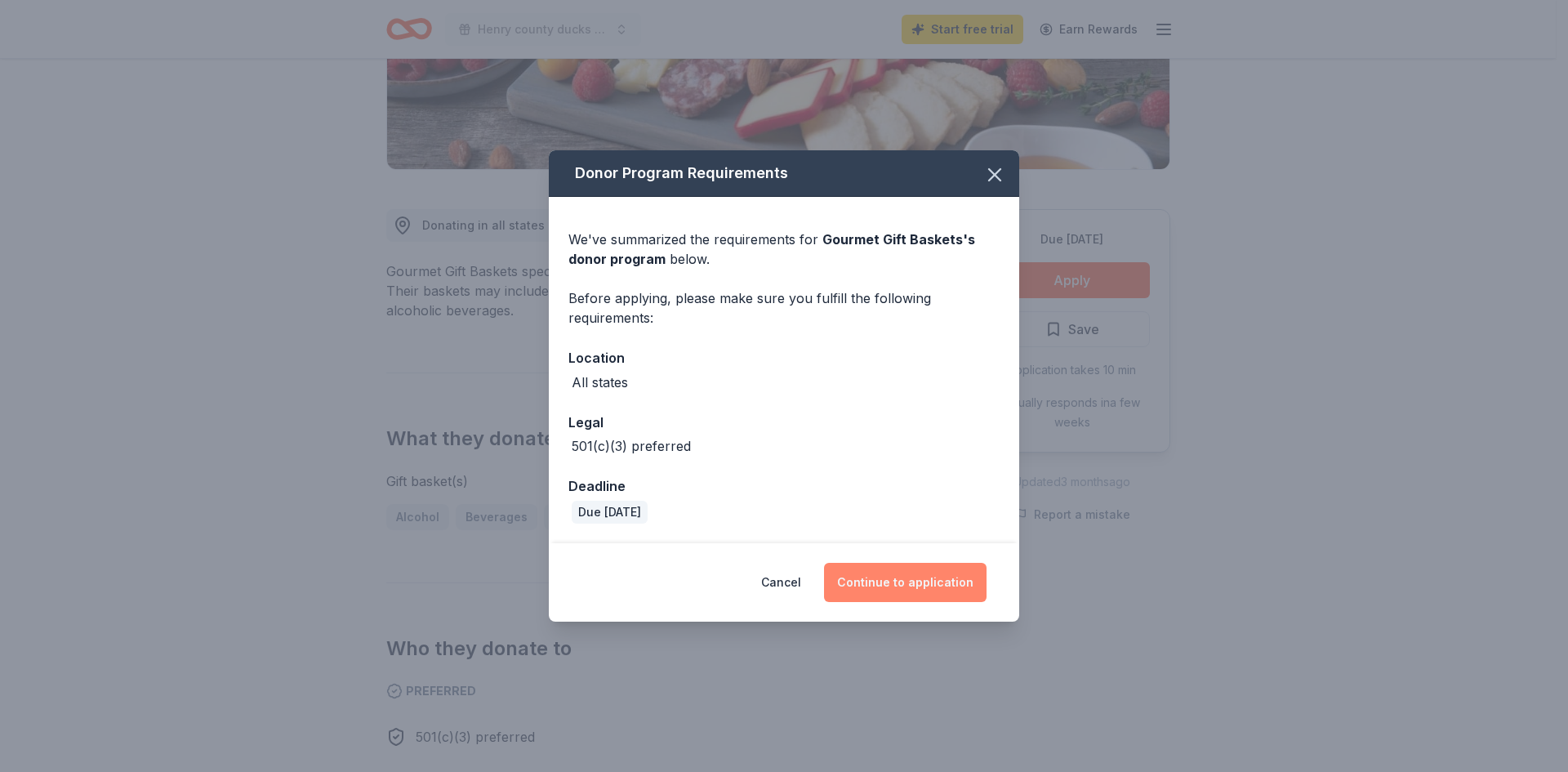
click at [899, 588] on button "Continue to application" at bounding box center [905, 582] width 163 height 39
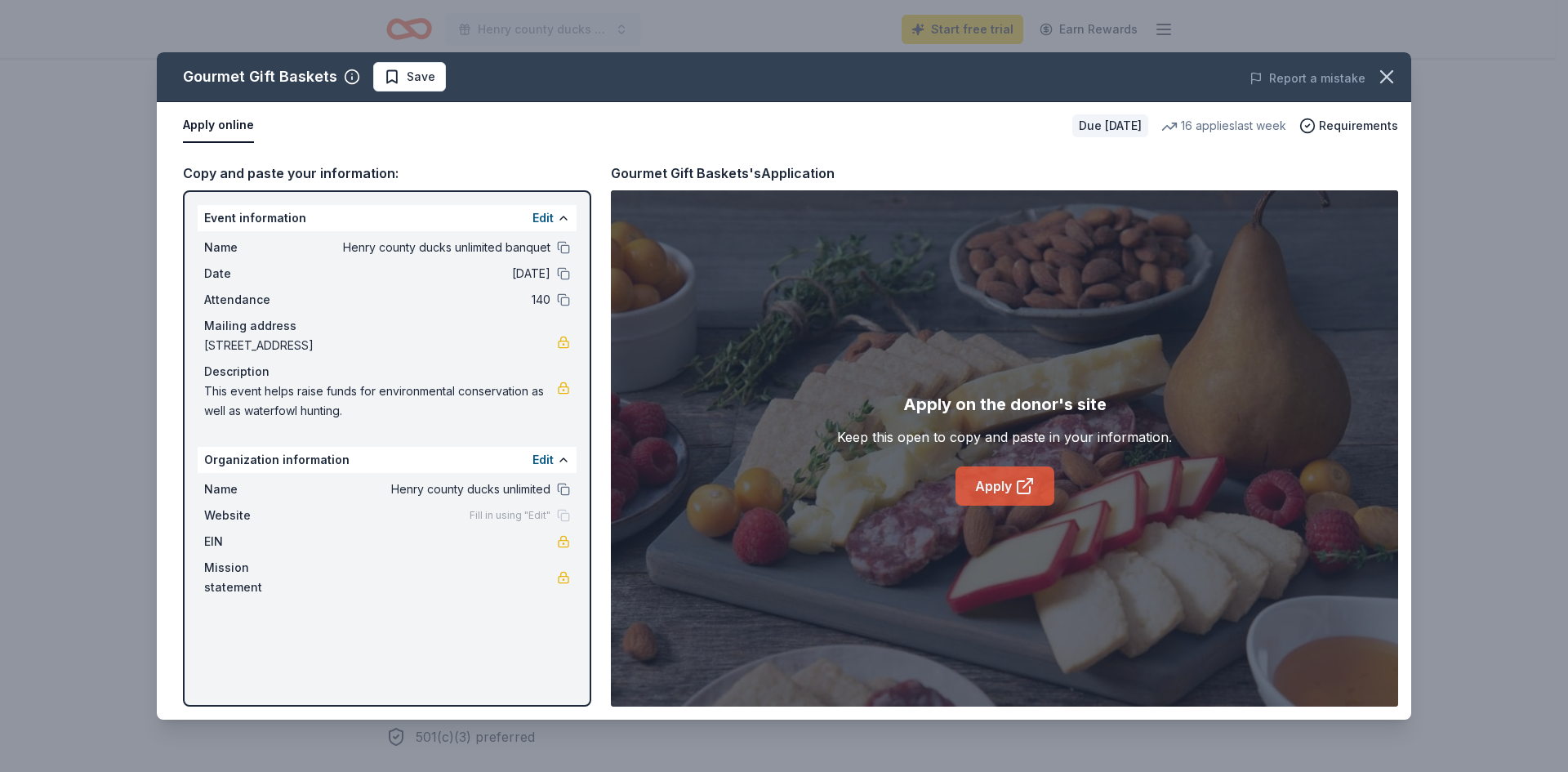
click at [1003, 494] on link "Apply" at bounding box center [1005, 486] width 99 height 39
